Goal: Information Seeking & Learning: Learn about a topic

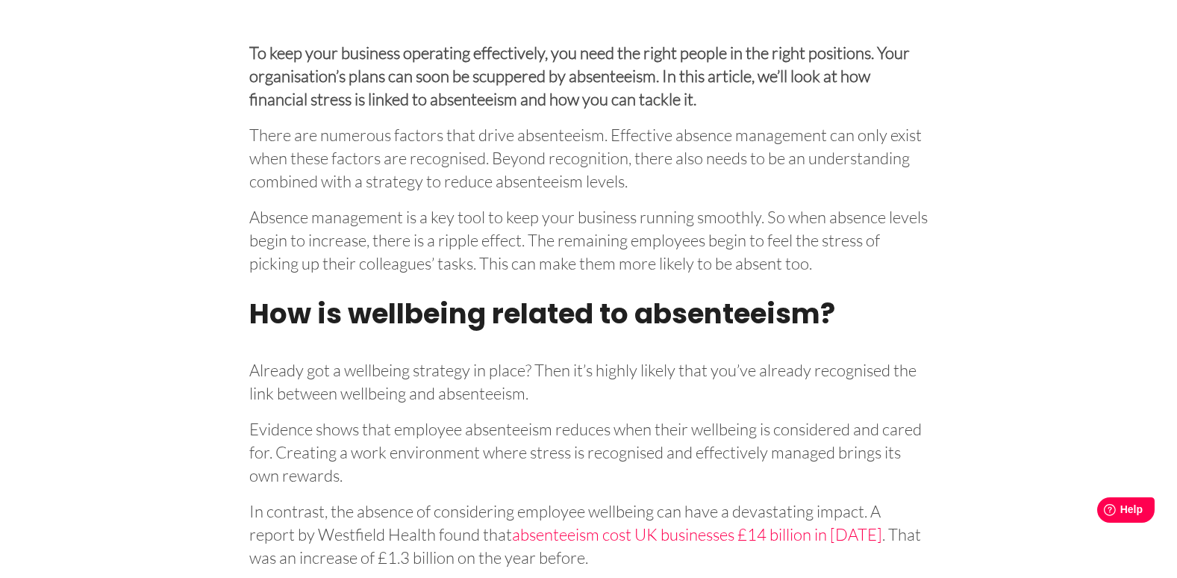
scroll to position [597, 0]
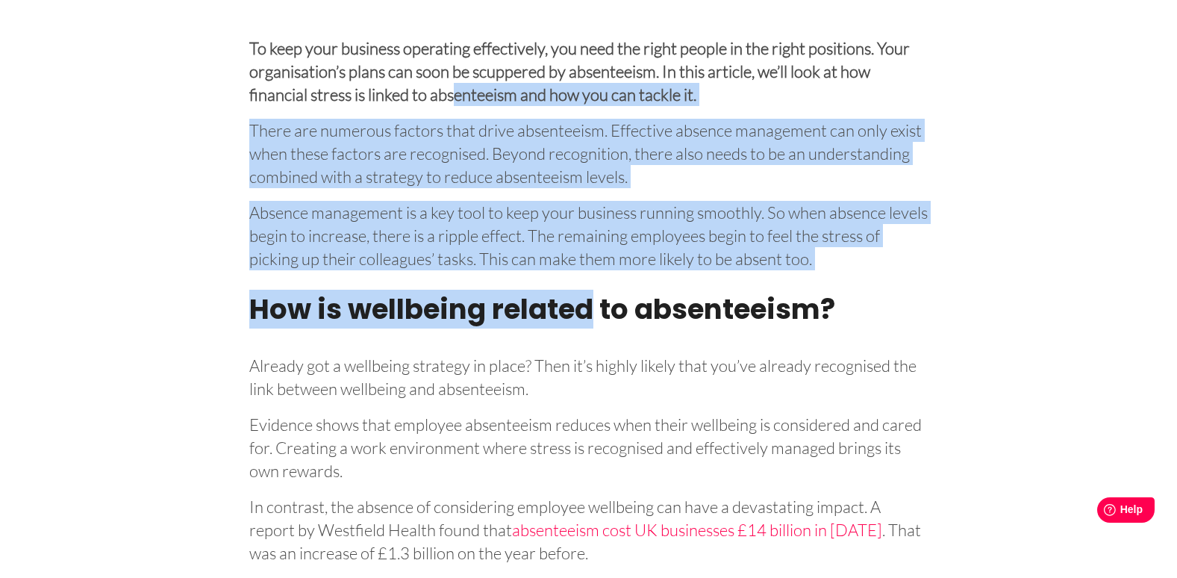
drag, startPoint x: 463, startPoint y: 126, endPoint x: 589, endPoint y: 282, distance: 200.1
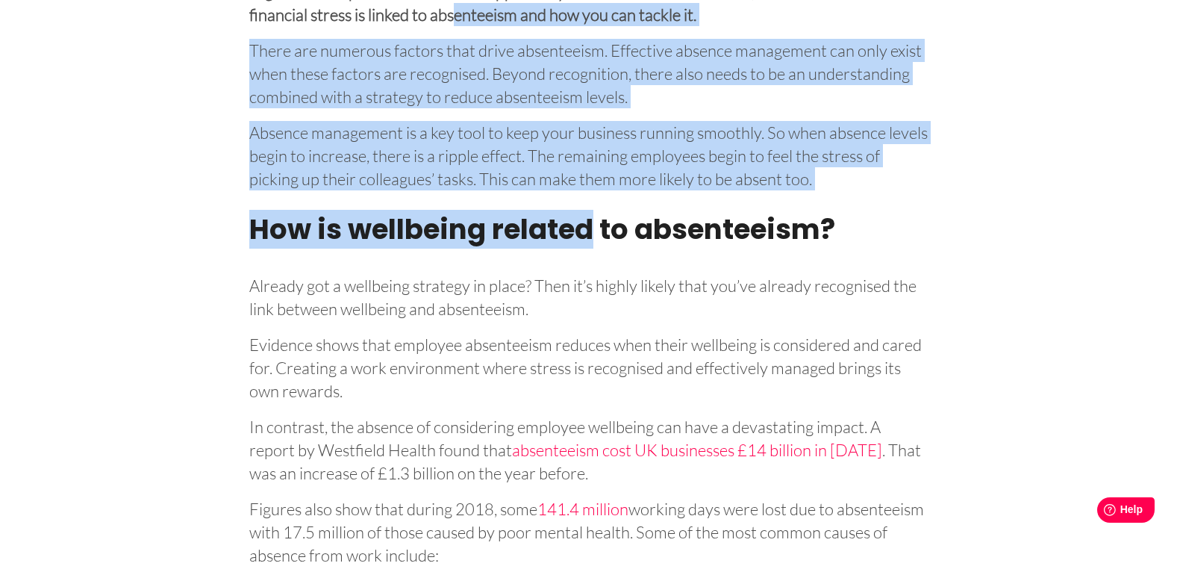
scroll to position [821, 0]
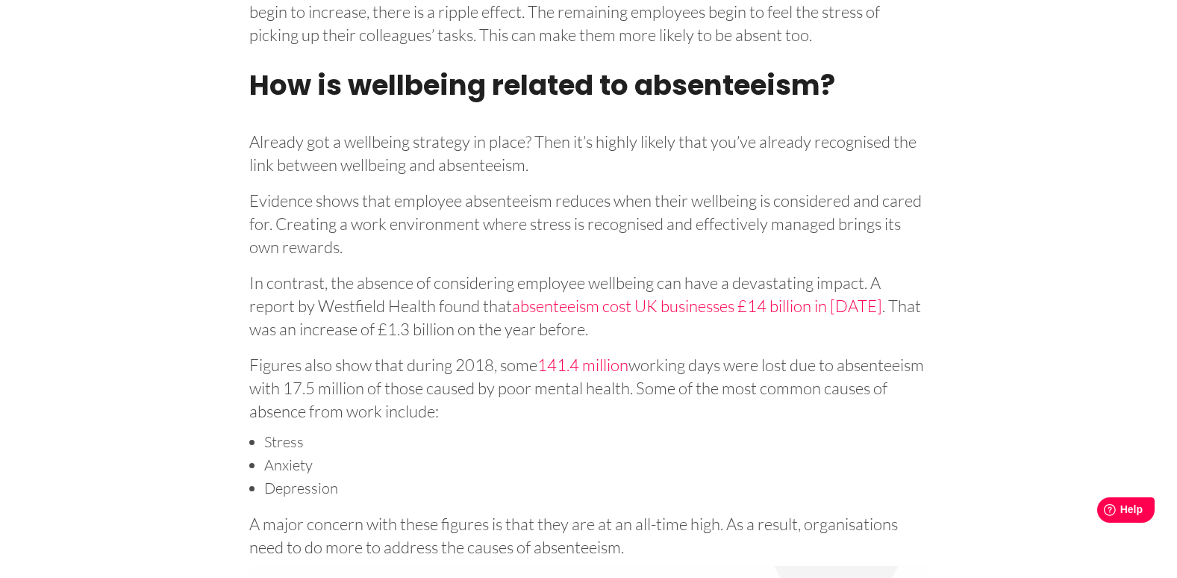
click at [442, 228] on p "Evidence shows that employee absenteeism reduces when their wellbeing is consid…" at bounding box center [588, 221] width 679 height 75
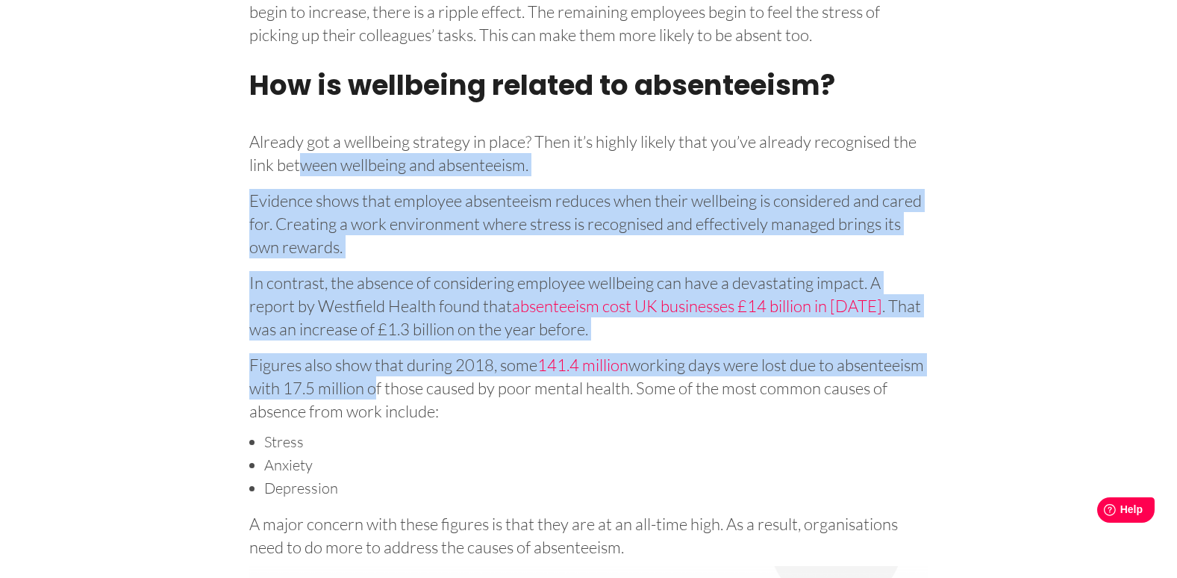
drag, startPoint x: 301, startPoint y: 154, endPoint x: 457, endPoint y: 398, distance: 289.6
click at [457, 398] on p "Figures also show that during 2018, some 141.4 million working days were lost d…" at bounding box center [588, 385] width 679 height 75
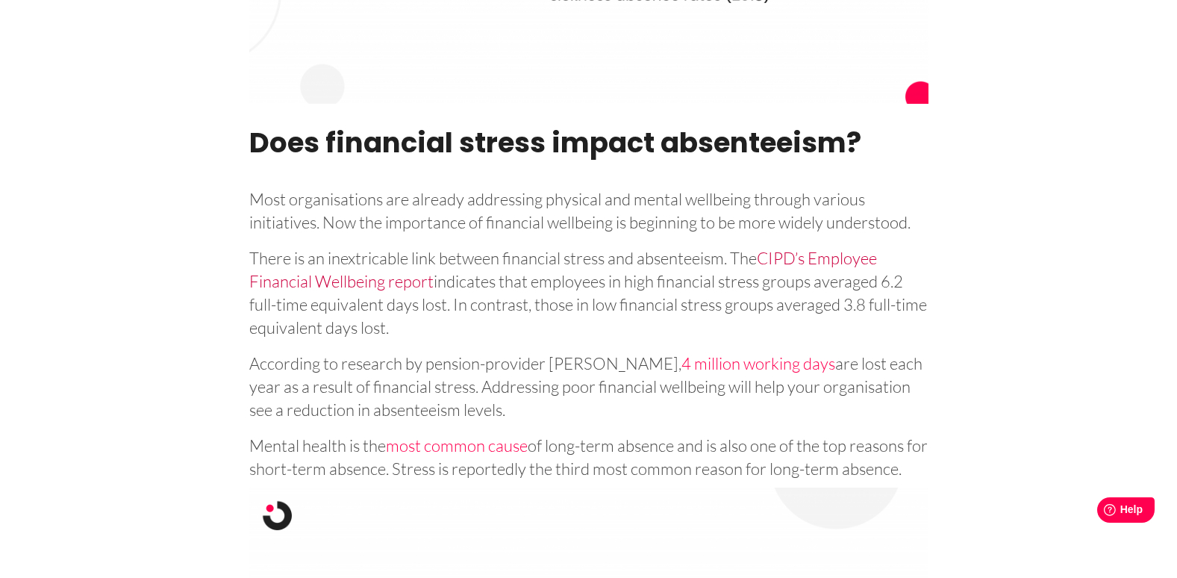
scroll to position [1642, 0]
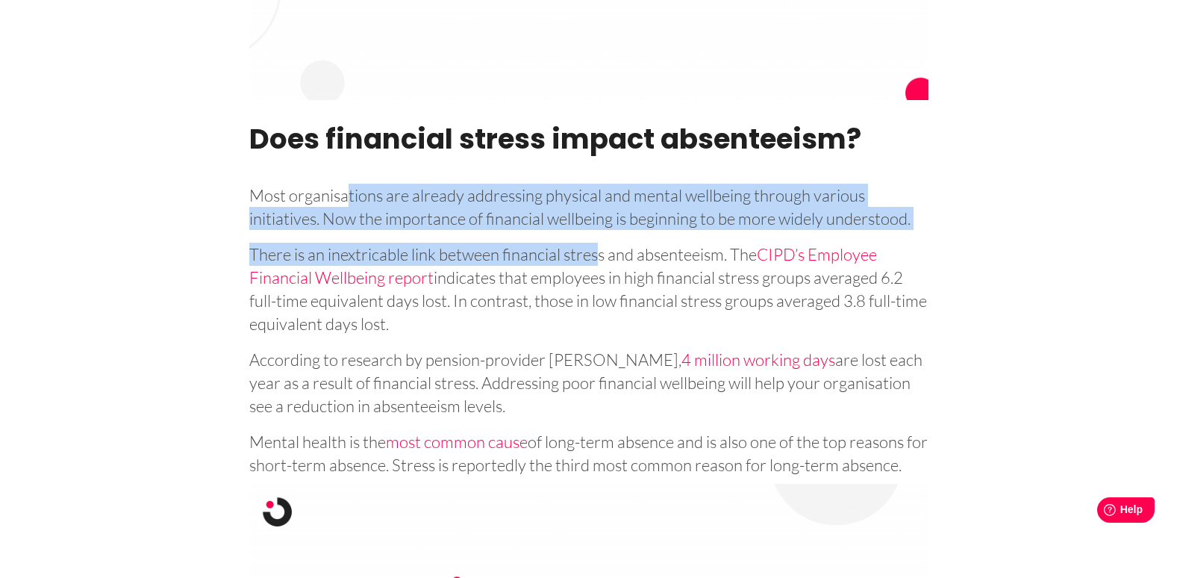
drag, startPoint x: 351, startPoint y: 203, endPoint x: 599, endPoint y: 254, distance: 253.8
click at [599, 254] on p "There is an inextricable link between financial stress and absenteeism. The CIP…" at bounding box center [588, 286] width 679 height 98
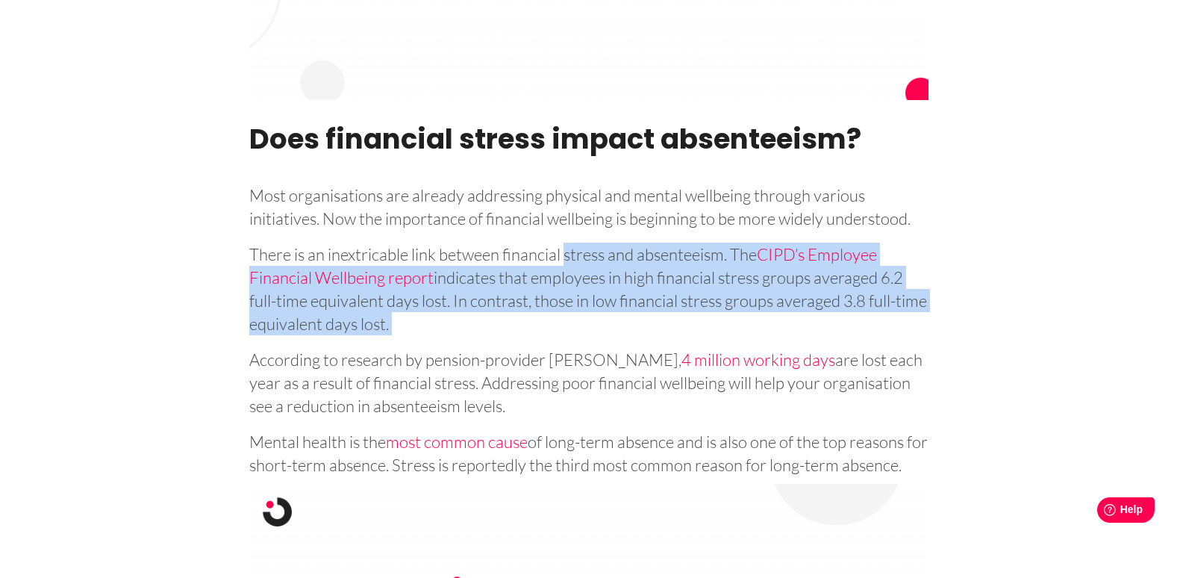
drag, startPoint x: 599, startPoint y: 254, endPoint x: 613, endPoint y: 316, distance: 63.4
click at [613, 316] on p "There is an inextricable link between financial stress and absenteeism. The CIP…" at bounding box center [588, 286] width 679 height 98
drag, startPoint x: 613, startPoint y: 316, endPoint x: 732, endPoint y: 249, distance: 137.4
click at [732, 249] on p "There is an inextricable link between financial stress and absenteeism. The CIP…" at bounding box center [588, 286] width 679 height 98
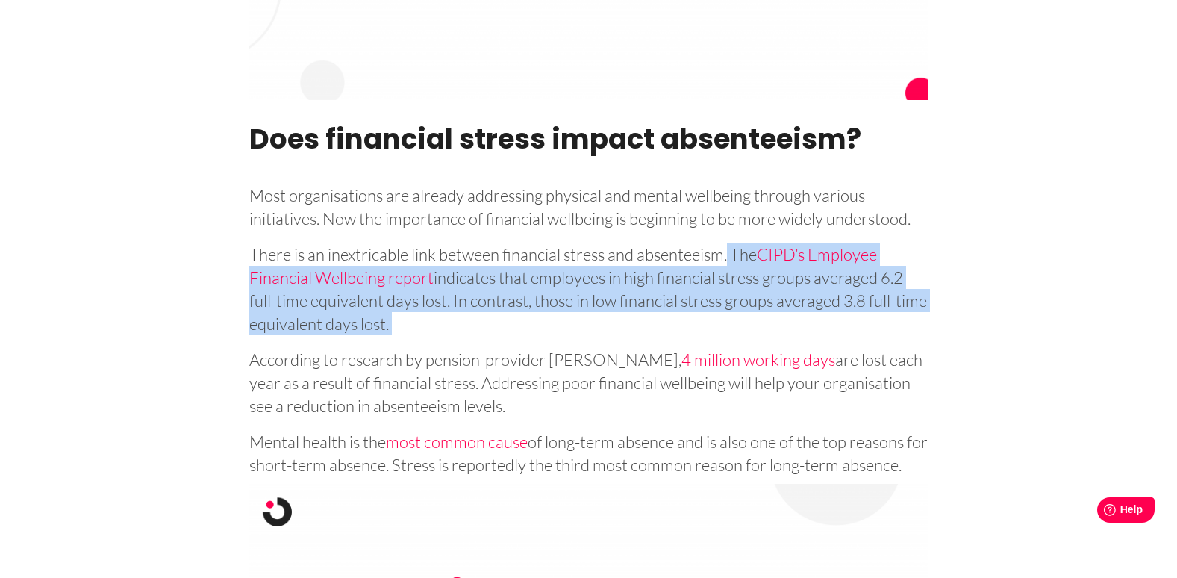
click at [563, 306] on p "There is an inextricable link between financial stress and absenteeism. The CIP…" at bounding box center [588, 286] width 679 height 98
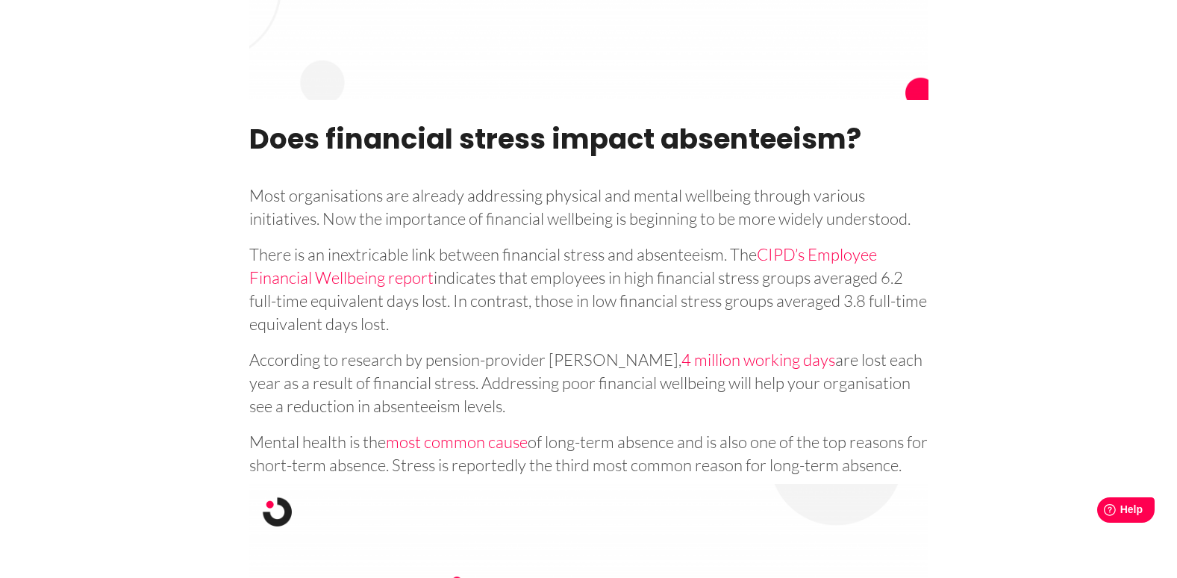
drag, startPoint x: 444, startPoint y: 353, endPoint x: 528, endPoint y: 411, distance: 102.5
click at [528, 411] on p "According to research by pension-provider [PERSON_NAME], 4 million working days…" at bounding box center [588, 380] width 679 height 75
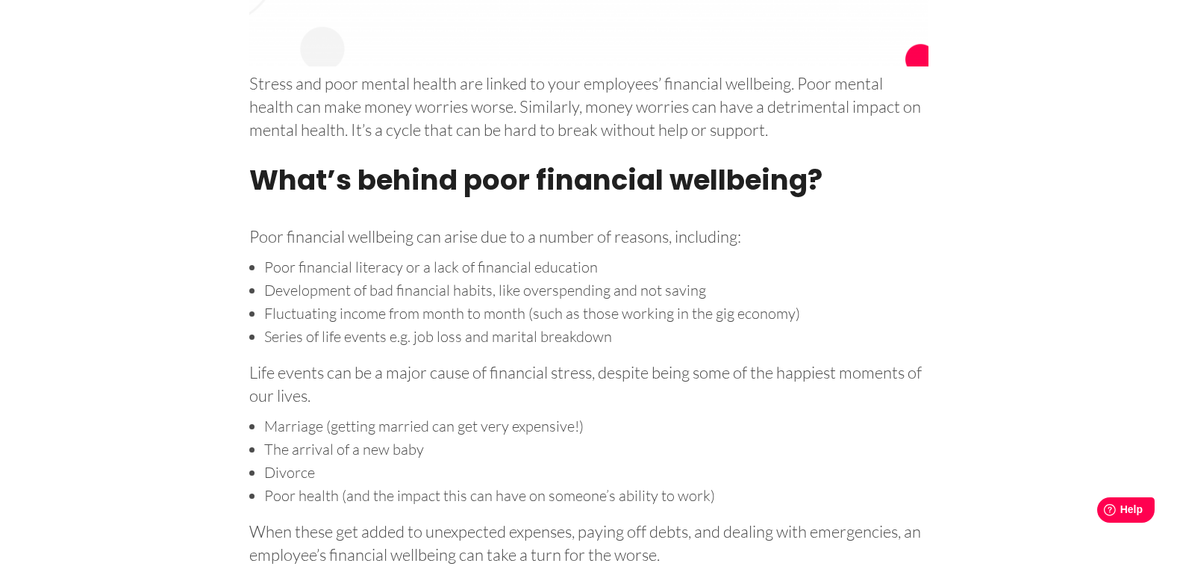
scroll to position [2463, 0]
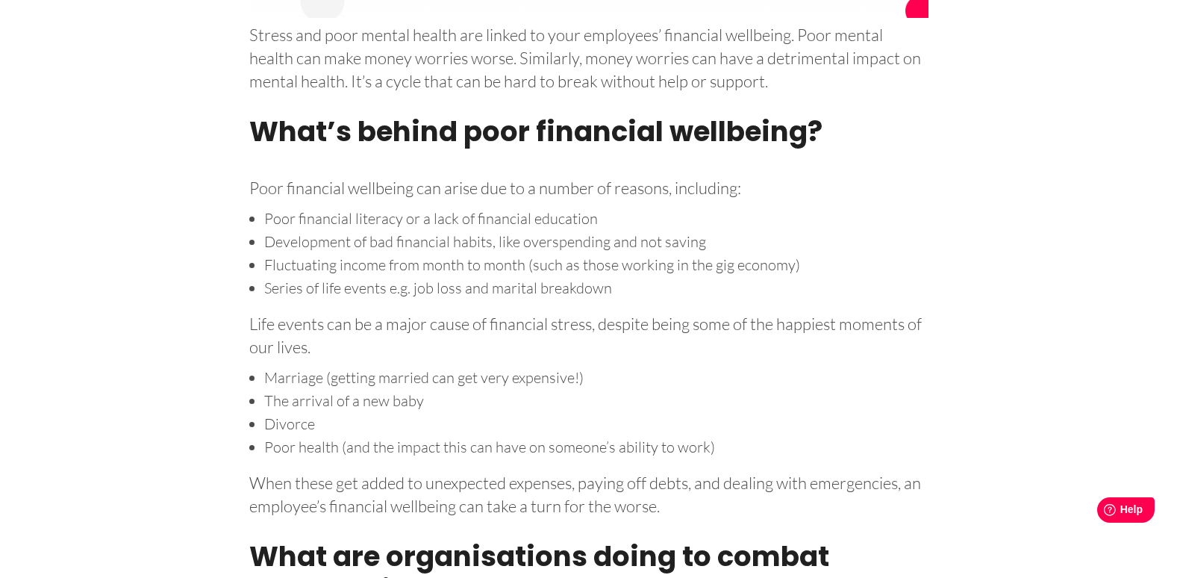
drag, startPoint x: 524, startPoint y: 409, endPoint x: 516, endPoint y: 368, distance: 41.9
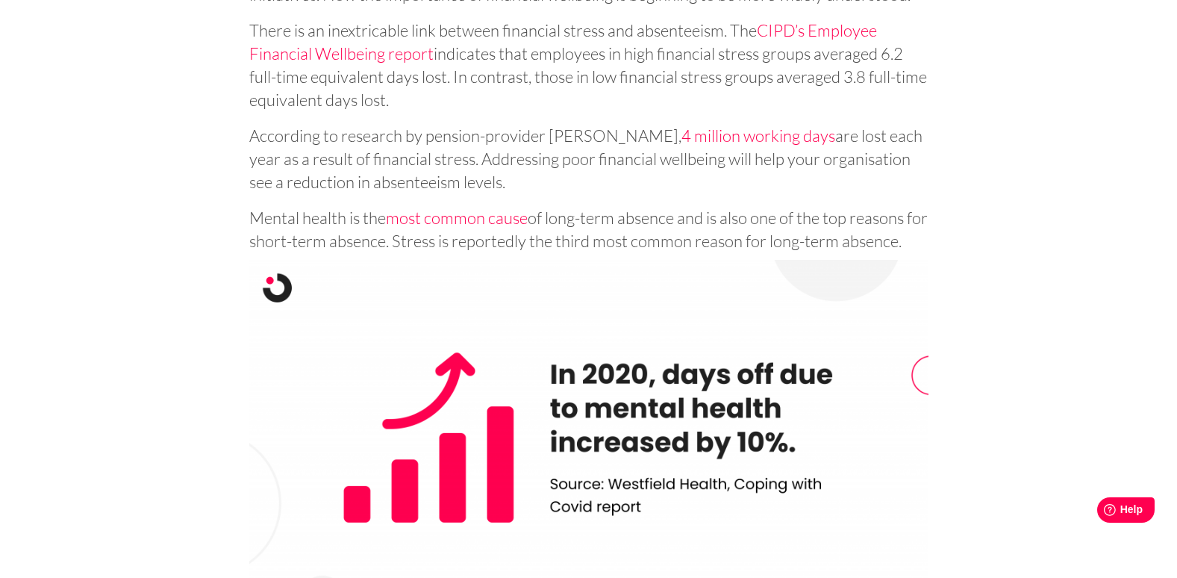
scroll to position [1791, 0]
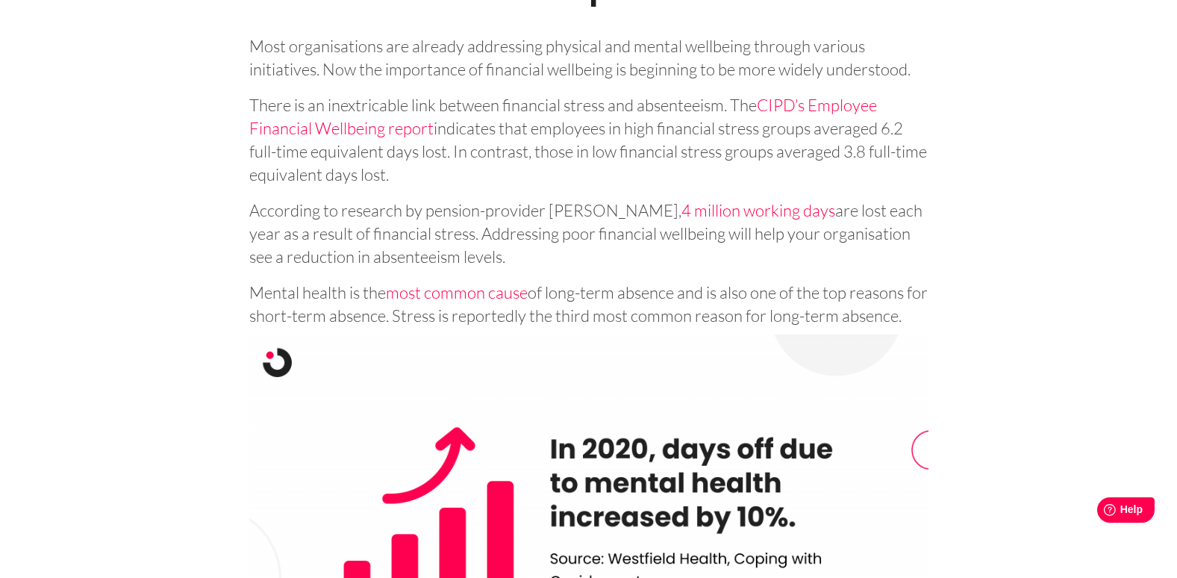
drag, startPoint x: 838, startPoint y: 172, endPoint x: 796, endPoint y: 134, distance: 57.1
click at [796, 134] on p "There is an inextricable link between financial stress and absenteeism. The CIP…" at bounding box center [588, 137] width 679 height 98
